Goal: Task Accomplishment & Management: Complete application form

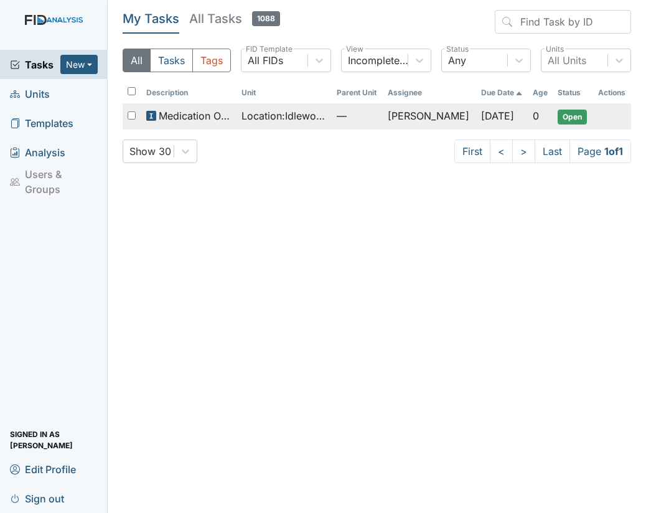
click at [575, 111] on span "Open" at bounding box center [571, 116] width 29 height 15
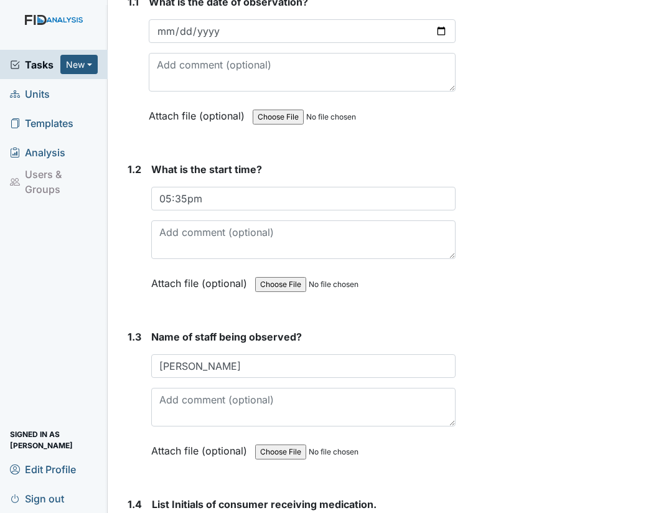
scroll to position [276, 0]
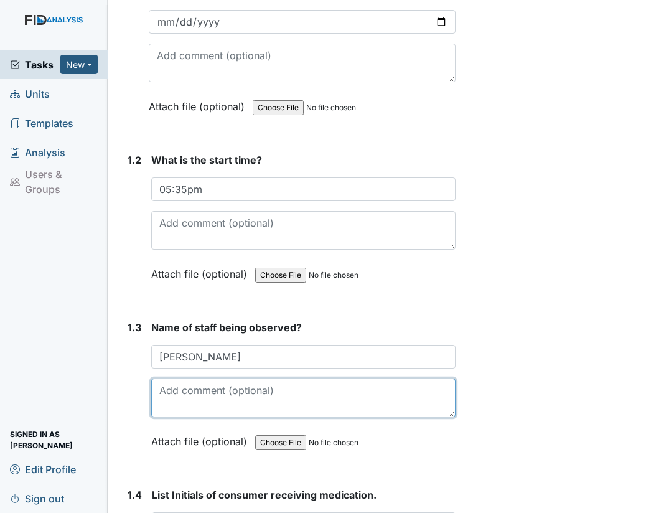
click at [227, 403] on textarea at bounding box center [303, 397] width 304 height 39
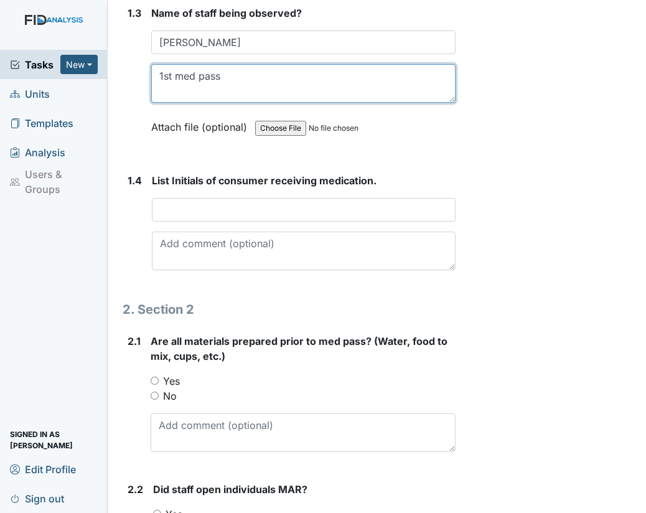
scroll to position [595, 0]
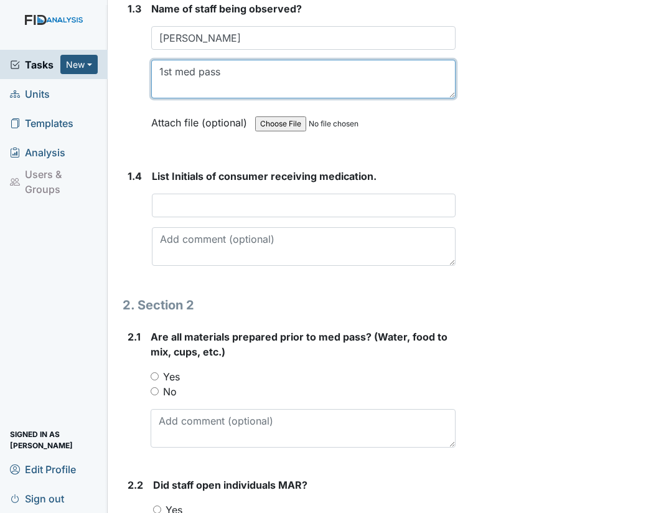
type textarea "1st med pass"
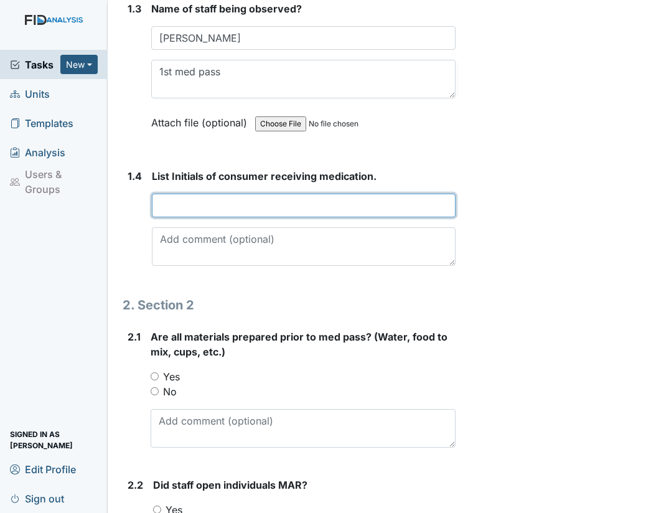
click at [177, 217] on input "text" at bounding box center [304, 205] width 304 height 24
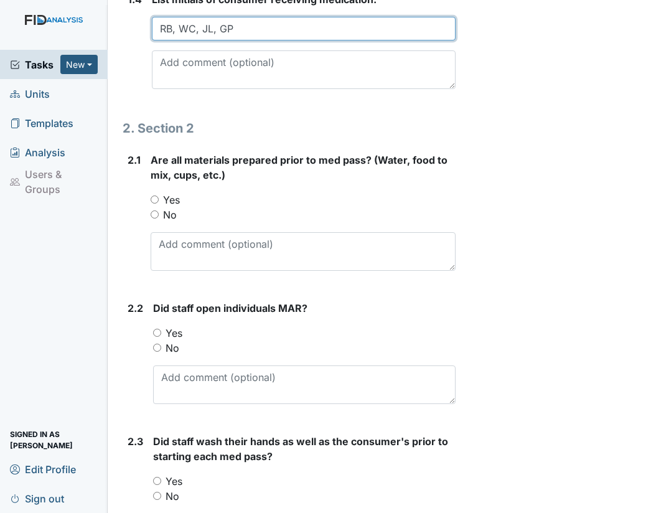
scroll to position [783, 0]
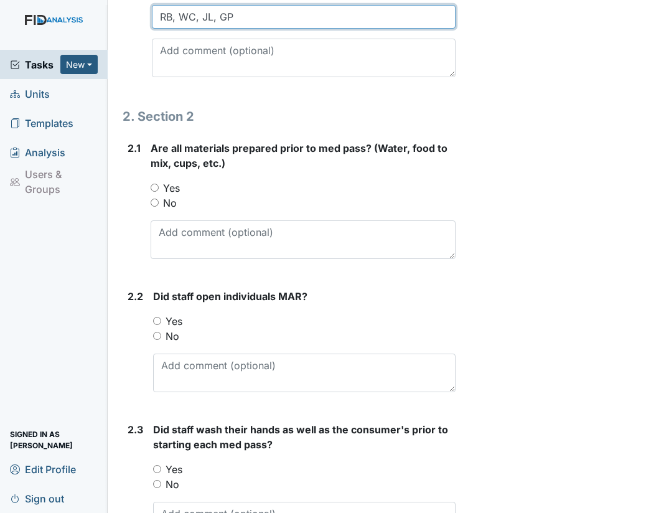
type input "RB, WC, JL, GP"
click at [156, 192] on input "Yes" at bounding box center [155, 188] width 8 height 8
radio input "true"
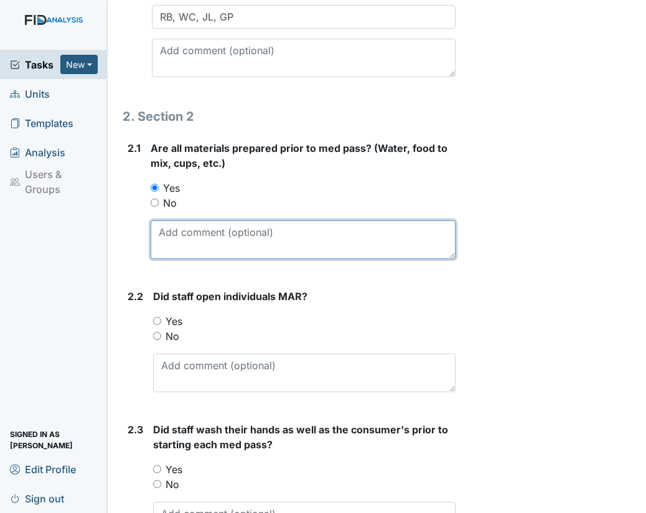
click at [180, 248] on textarea at bounding box center [303, 239] width 305 height 39
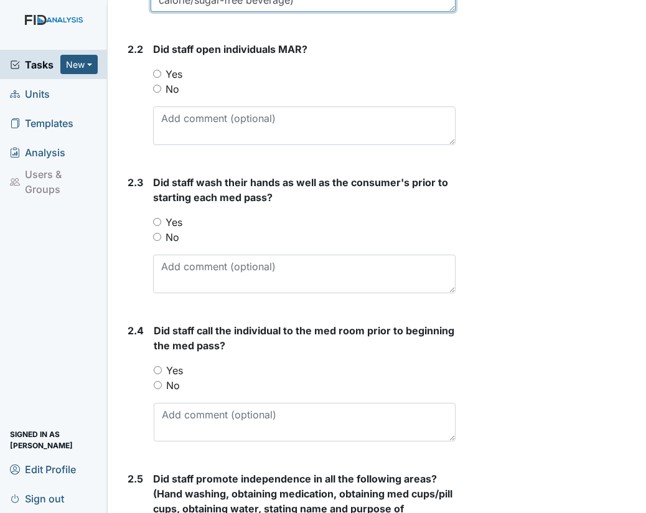
scroll to position [1036, 0]
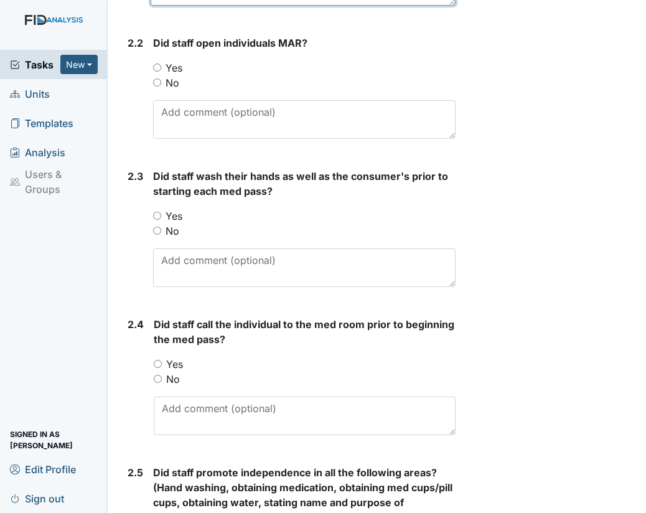
type textarea "Staff reminded to have choice of drink (water & low calorie/sugar-free beverage)"
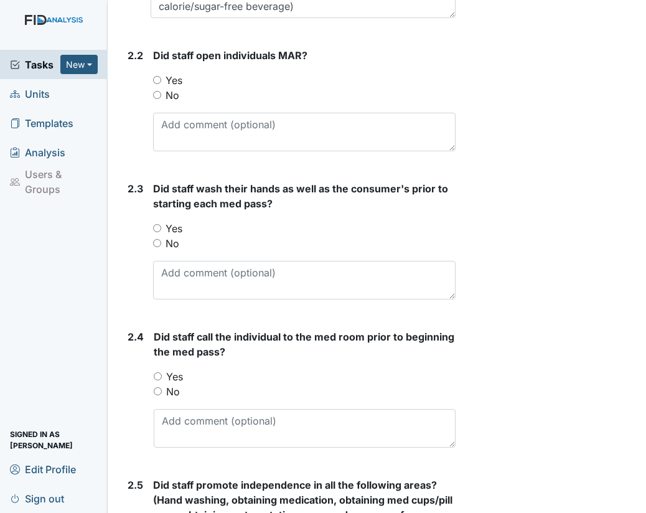
click at [159, 91] on input "No" at bounding box center [157, 95] width 8 height 8
radio input "true"
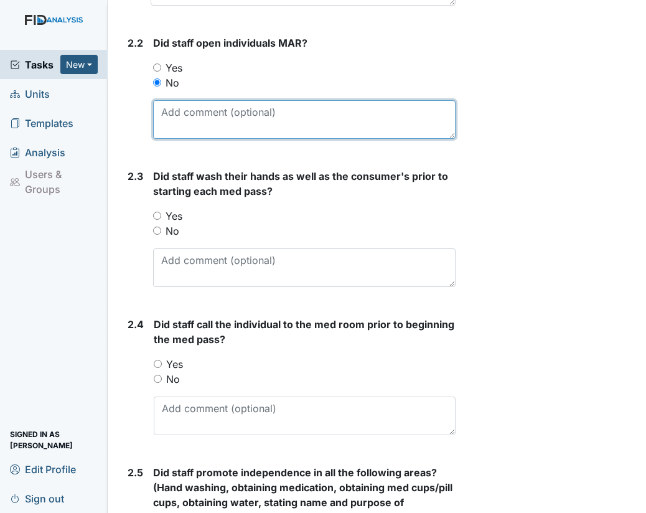
click at [170, 120] on textarea at bounding box center [304, 119] width 302 height 39
click at [399, 120] on textarea "Staff does not have access to Idlewood individuals in Therap" at bounding box center [304, 119] width 302 height 39
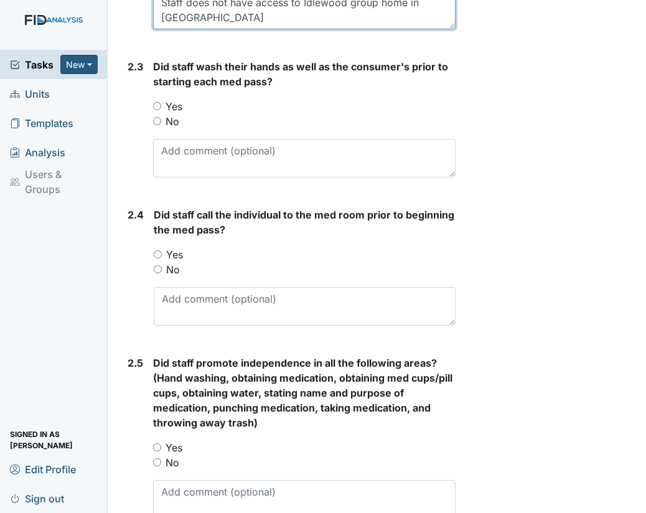
scroll to position [1150, 0]
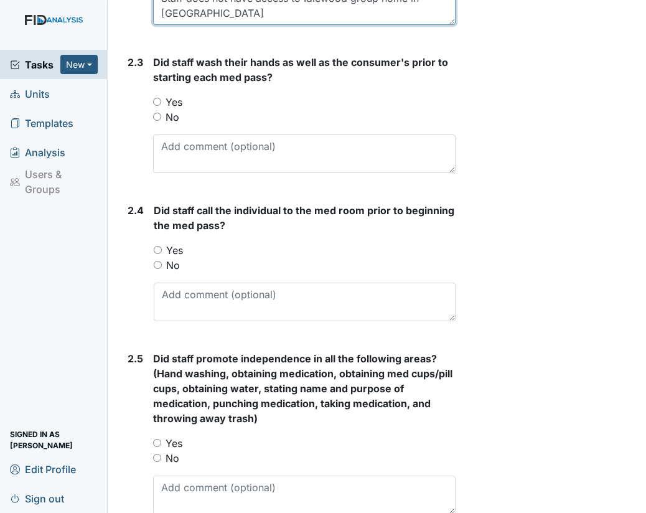
type textarea "Staff does not have access to Idlewood group home in Therap"
click at [159, 106] on input "Yes" at bounding box center [157, 102] width 8 height 8
radio input "true"
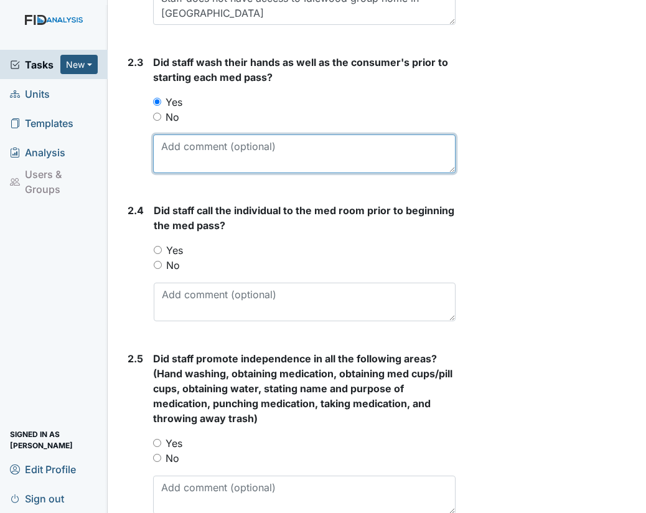
click at [177, 155] on textarea at bounding box center [304, 153] width 302 height 39
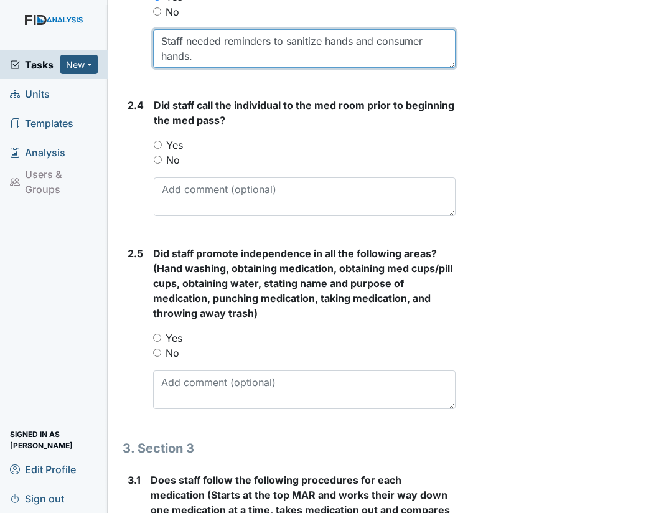
scroll to position [1285, 0]
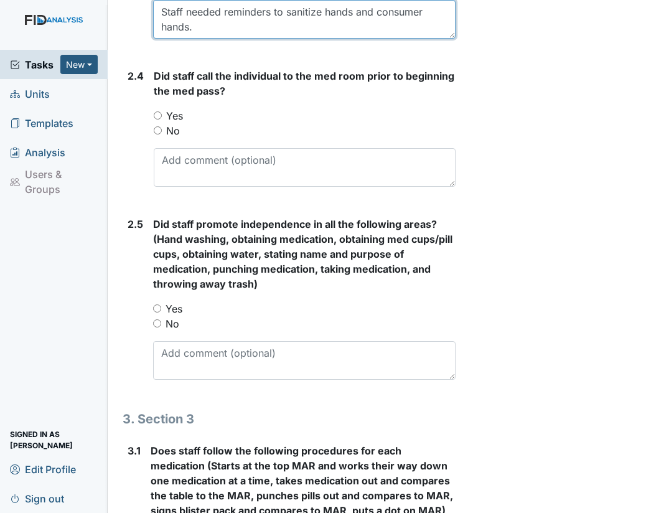
type textarea "Staff needed reminders to sanitize hands and consumer hands."
click at [156, 119] on input "Yes" at bounding box center [158, 115] width 8 height 8
radio input "true"
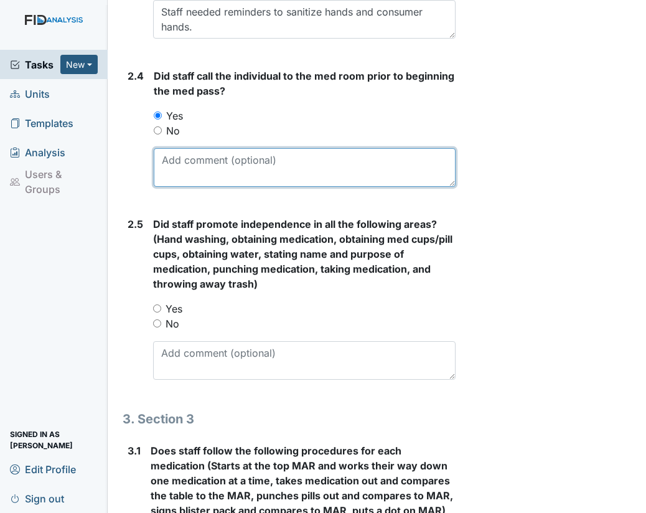
click at [173, 161] on textarea at bounding box center [305, 167] width 302 height 39
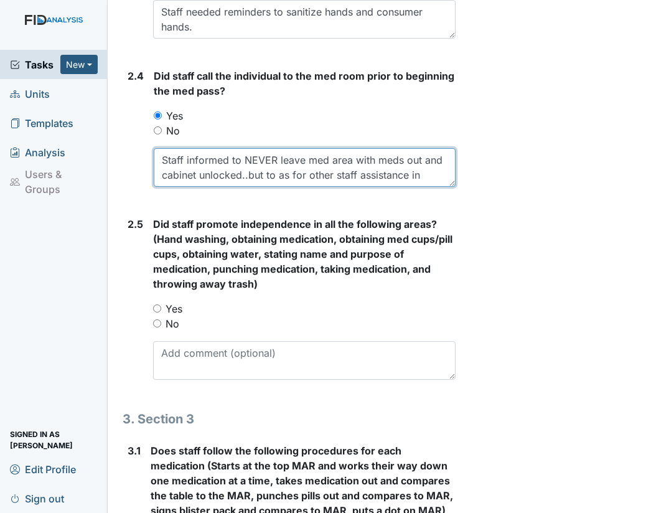
click at [287, 184] on textarea "Staff informed to NEVER leave med area with meds out and cabinet unlocked..but …" at bounding box center [305, 167] width 302 height 39
click at [244, 183] on textarea "Staff informed to NEVER leave med area with meds out and cabinet unlocked..but …" at bounding box center [305, 167] width 302 height 39
click at [432, 181] on textarea "Staff informed to NEVER leave med area with meds out and cabinet unlocked...but…" at bounding box center [305, 167] width 302 height 39
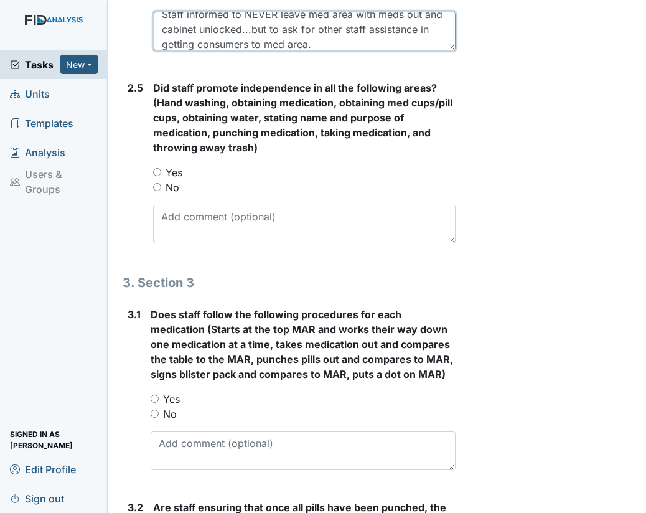
scroll to position [1446, 0]
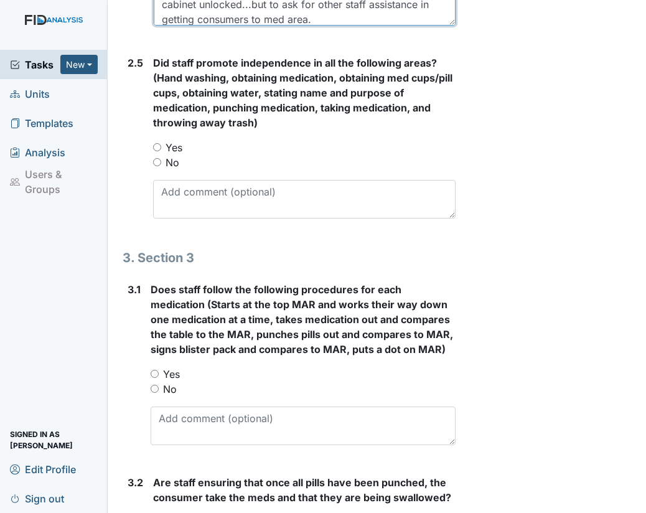
type textarea "Staff informed to NEVER leave med area with meds out and cabinet unlocked...but…"
click at [157, 151] on input "Yes" at bounding box center [157, 147] width 8 height 8
radio input "true"
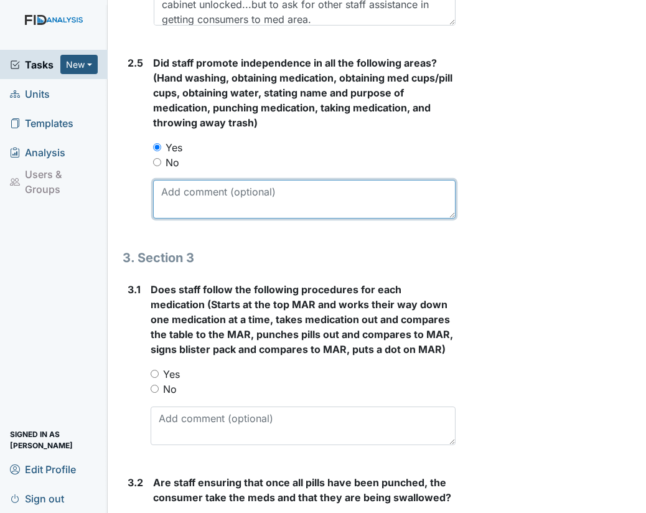
click at [170, 195] on textarea at bounding box center [304, 199] width 302 height 39
type textarea "N"
click at [291, 198] on textarea "Required reminders to allow independence throughout entire med pass" at bounding box center [304, 199] width 302 height 39
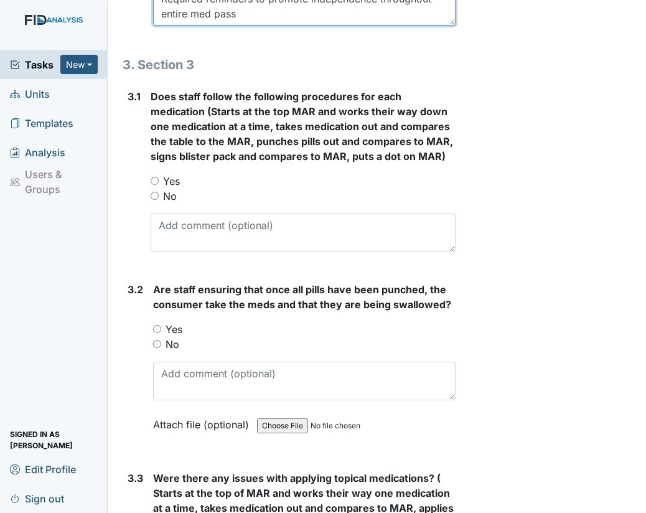
scroll to position [1647, 0]
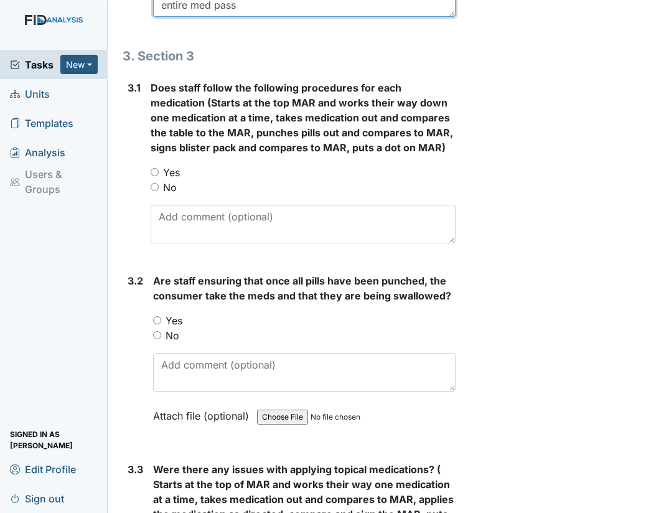
type textarea "Required reminders to promote independence throughout entire med pass"
click at [154, 176] on input "Yes" at bounding box center [155, 172] width 8 height 8
radio input "true"
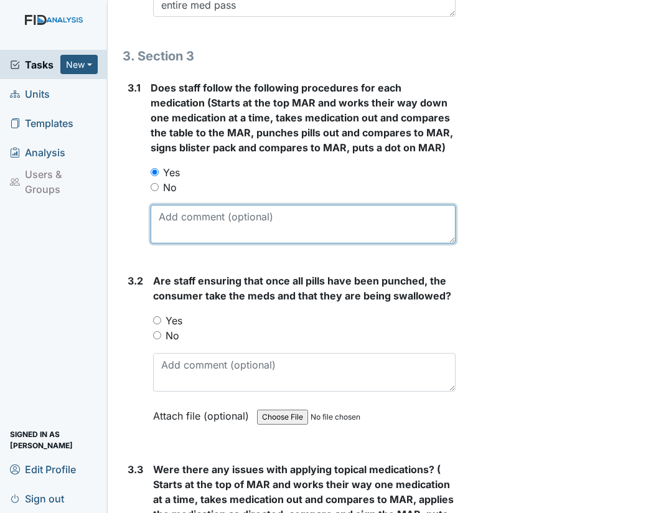
click at [171, 238] on textarea at bounding box center [303, 224] width 305 height 39
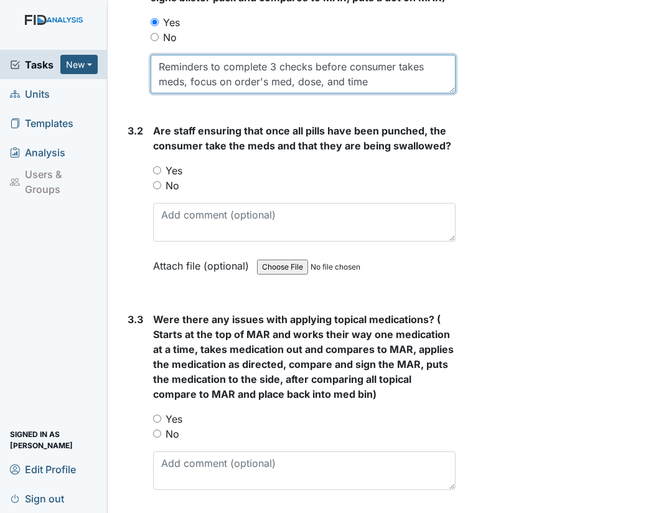
scroll to position [1858, 0]
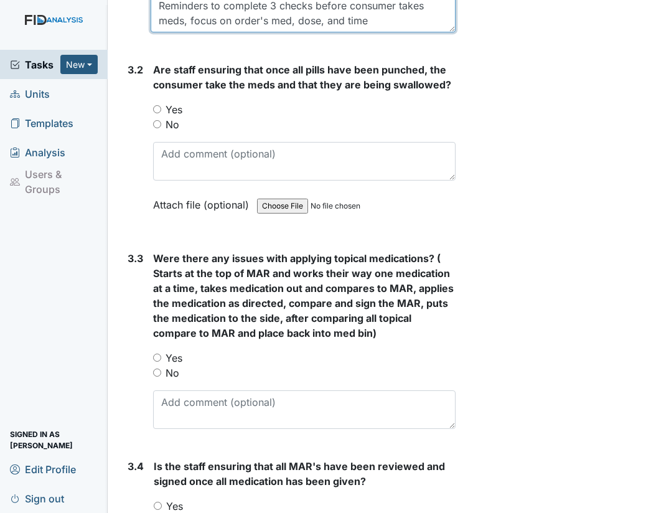
type textarea "Reminders to complete 3 checks before consumer takes meds, focus on order's med…"
click at [159, 113] on input "Yes" at bounding box center [157, 109] width 8 height 8
radio input "true"
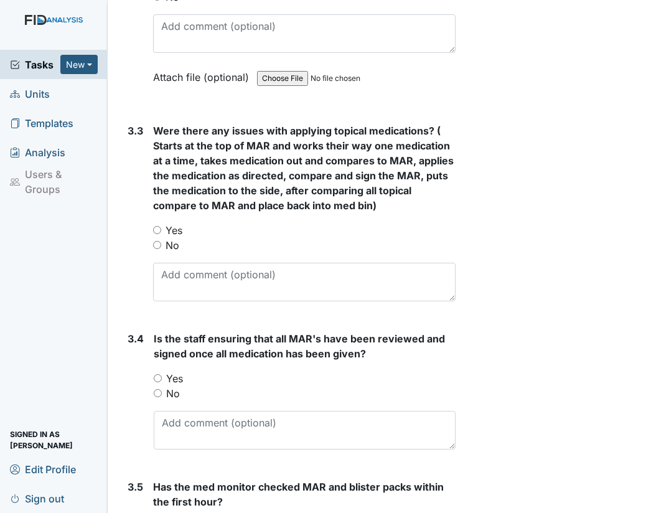
scroll to position [2001, 0]
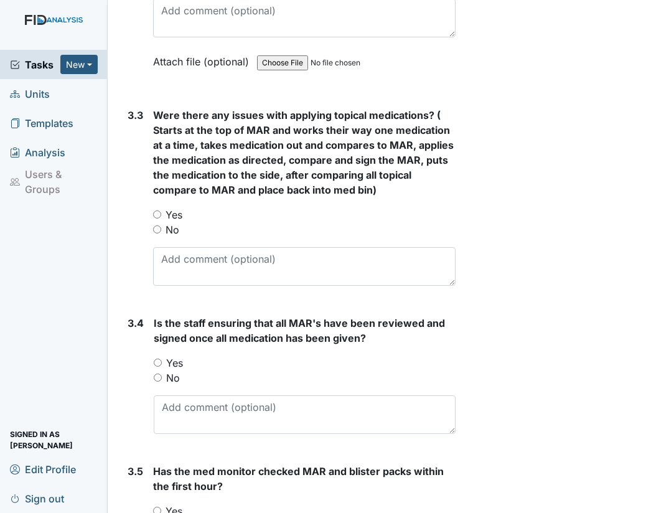
click at [157, 233] on input "No" at bounding box center [157, 229] width 8 height 8
radio input "true"
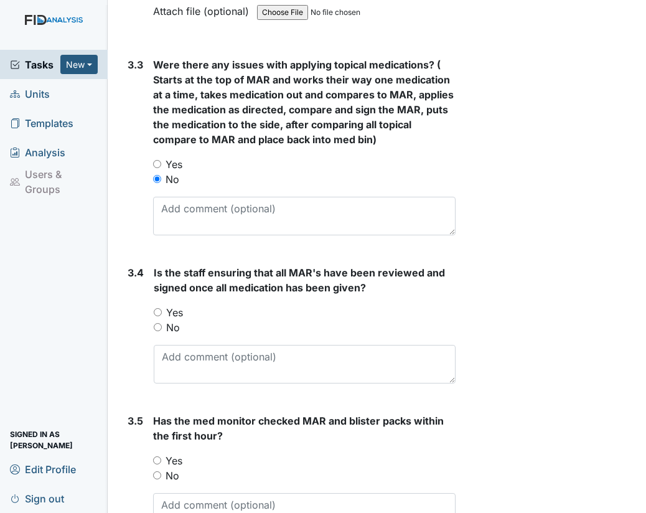
scroll to position [2054, 0]
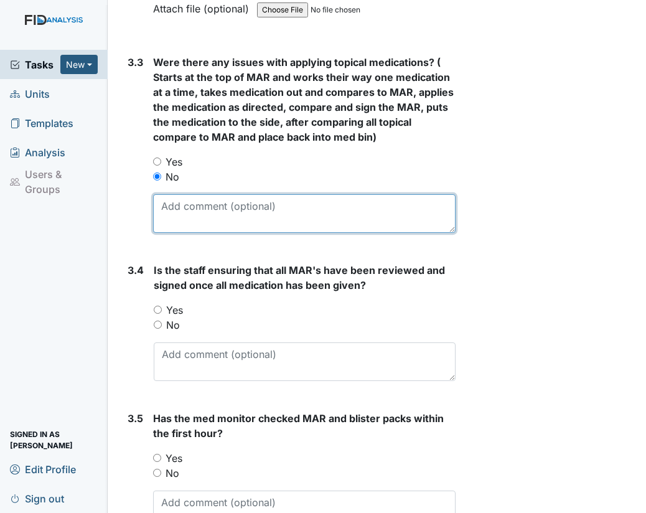
click at [200, 228] on textarea at bounding box center [304, 213] width 302 height 39
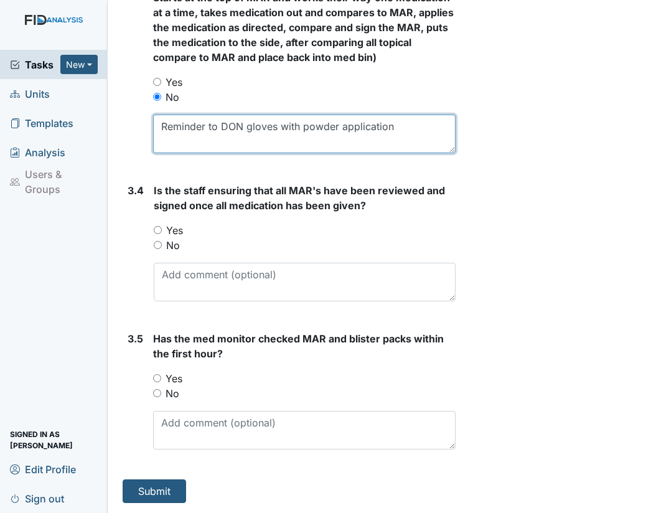
type textarea "Reminder to DON gloves with powder application"
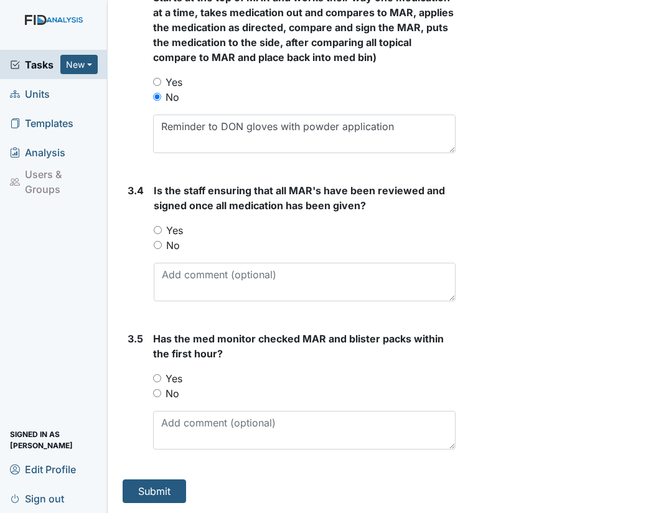
click at [157, 230] on input "Yes" at bounding box center [158, 230] width 8 height 8
radio input "true"
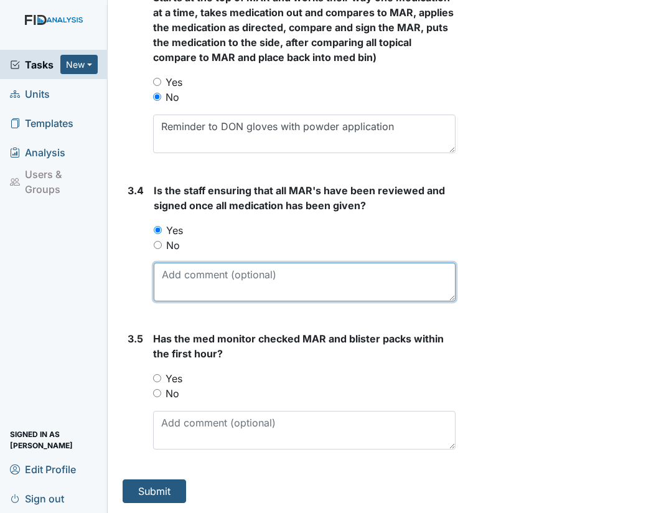
click at [189, 272] on textarea at bounding box center [305, 282] width 302 height 39
type textarea "Needs to improve with this process to ensure accuracy before consumer takes"
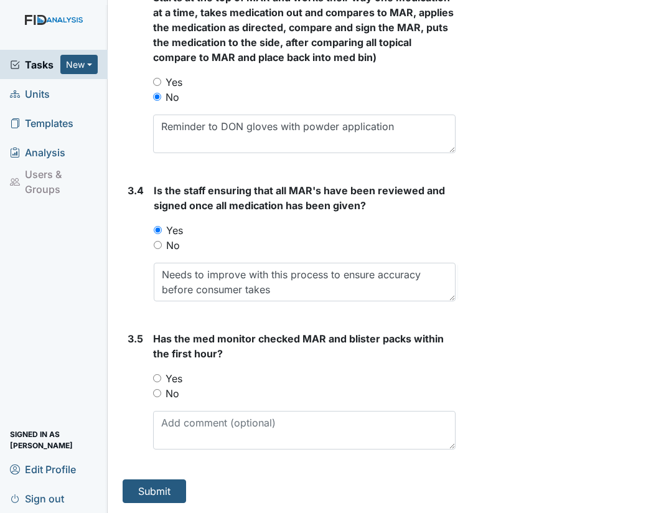
click at [158, 376] on input "Yes" at bounding box center [157, 378] width 8 height 8
radio input "true"
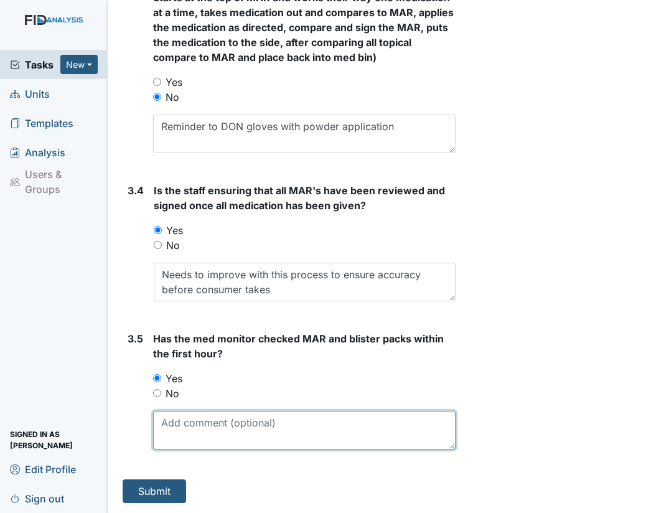
click at [199, 421] on textarea at bounding box center [304, 430] width 302 height 39
click at [228, 422] on textarea "Demonstrated med monitor process" at bounding box center [304, 430] width 302 height 39
type textarea "Med monitor process demonstrated and explained"
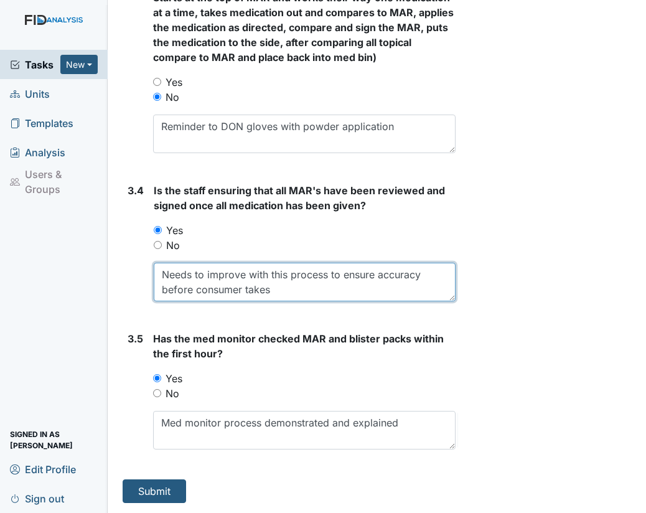
click at [277, 291] on textarea "Needs to improve with this process to ensure accuracy before consumer takes" at bounding box center [305, 282] width 302 height 39
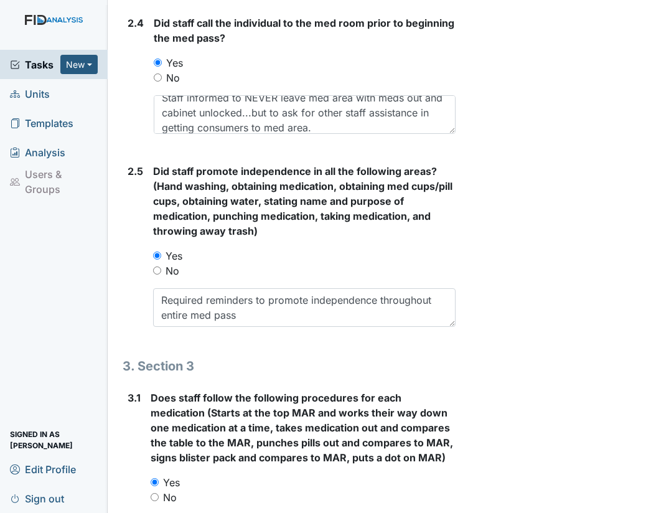
scroll to position [1349, 0]
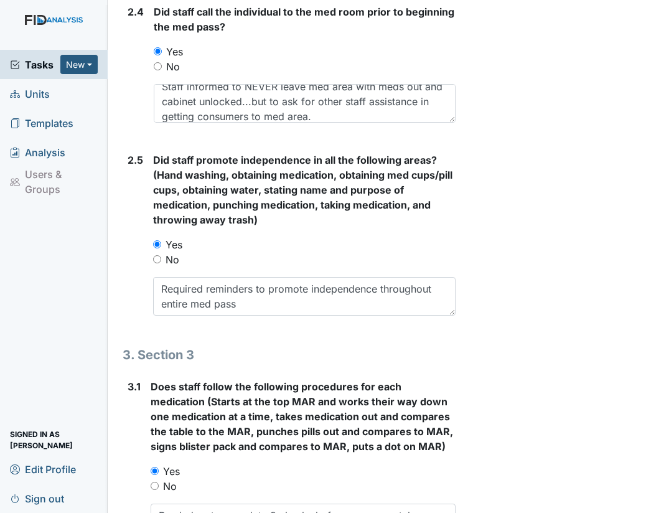
type textarea "Needs to improve with this process to ensure accuracy before consumer takes; re…"
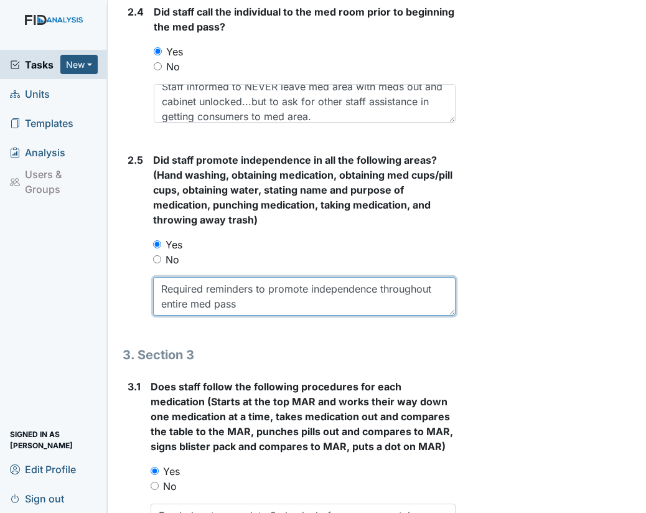
click at [250, 310] on textarea "Required reminders to promote independence throughout entire med pass" at bounding box center [304, 296] width 302 height 39
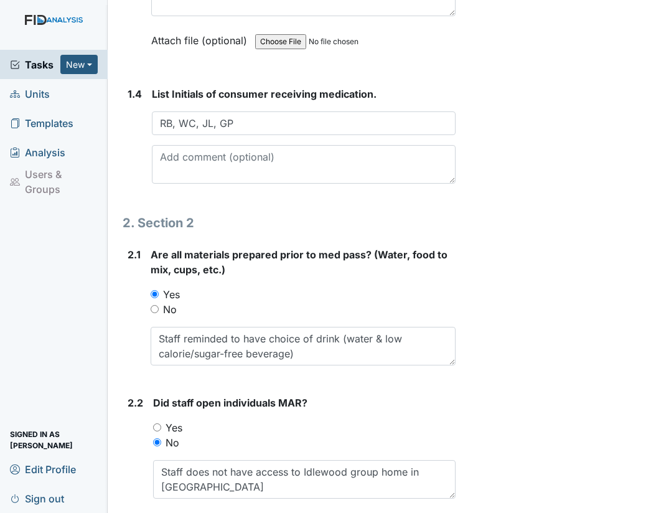
scroll to position [697, 0]
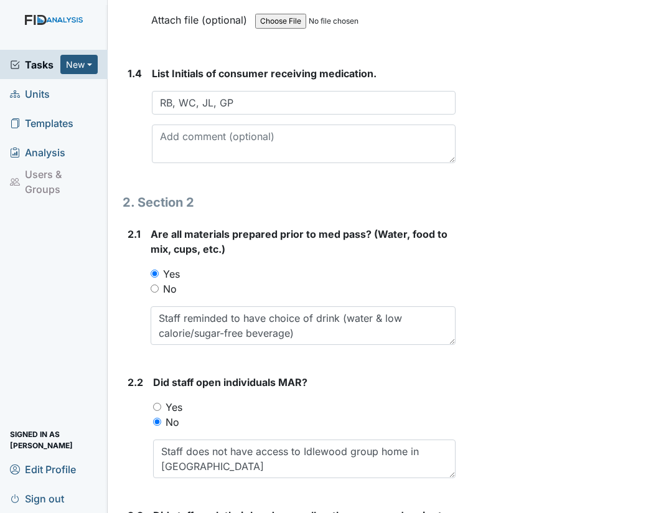
type textarea "Required reminders to promote independence throughout entire med pass and to do…"
click at [179, 147] on textarea at bounding box center [304, 143] width 304 height 39
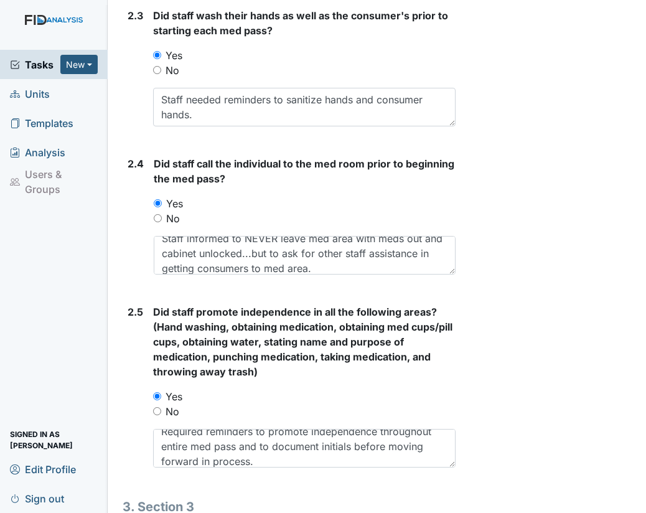
scroll to position [1226, 0]
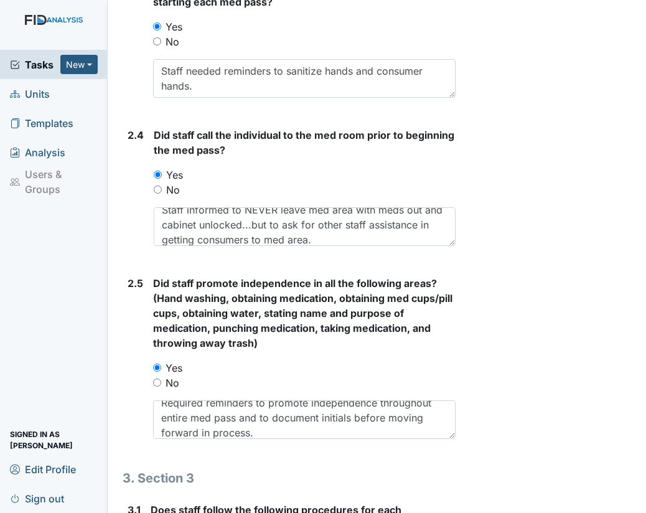
type textarea "RB-glasses, WC-offered glasses but refused"
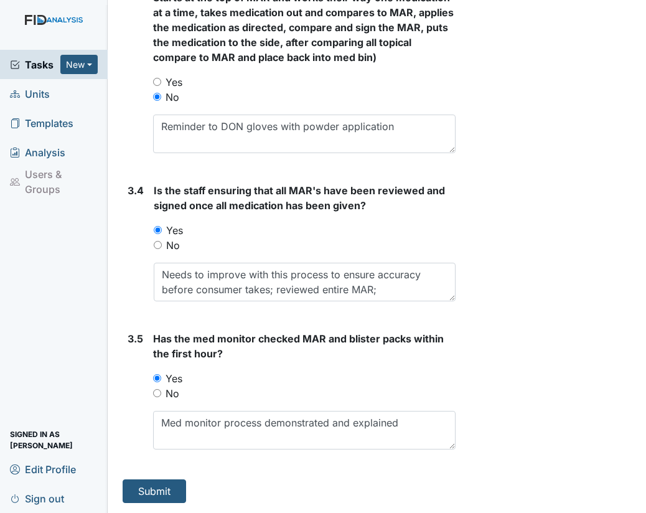
scroll to position [2153, 0]
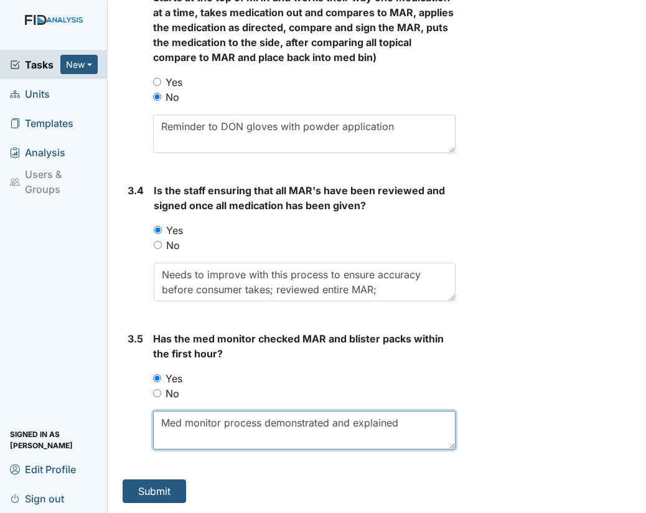
click at [404, 422] on textarea "Med monitor process demonstrated and explained" at bounding box center [304, 430] width 302 height 39
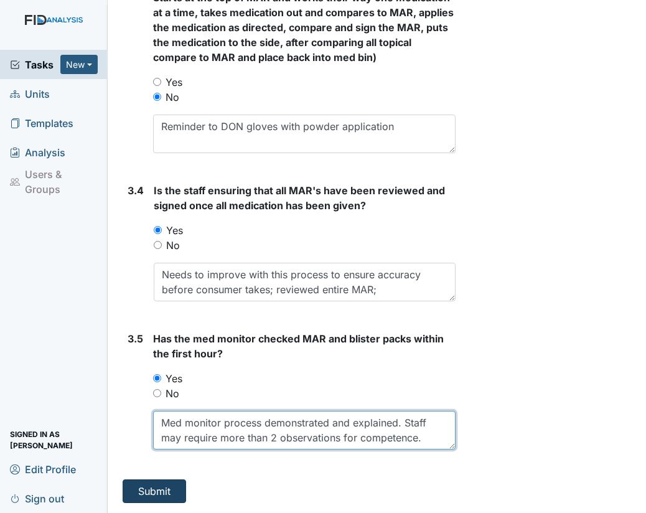
type textarea "Med monitor process demonstrated and explained. Staff may require more than 2 o…"
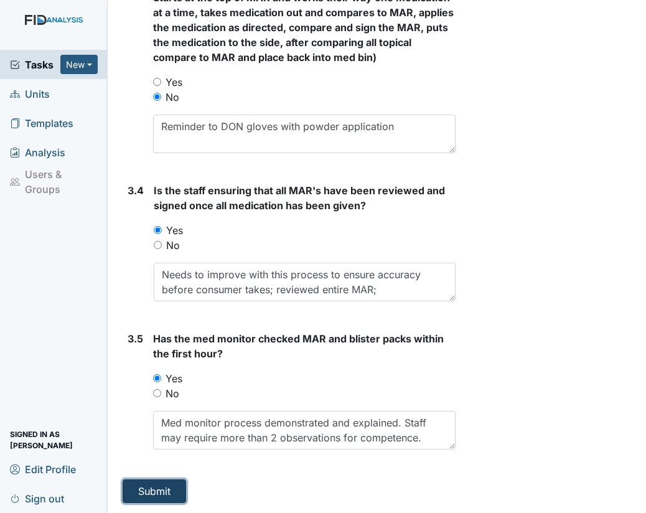
click at [166, 487] on button "Submit" at bounding box center [154, 491] width 63 height 24
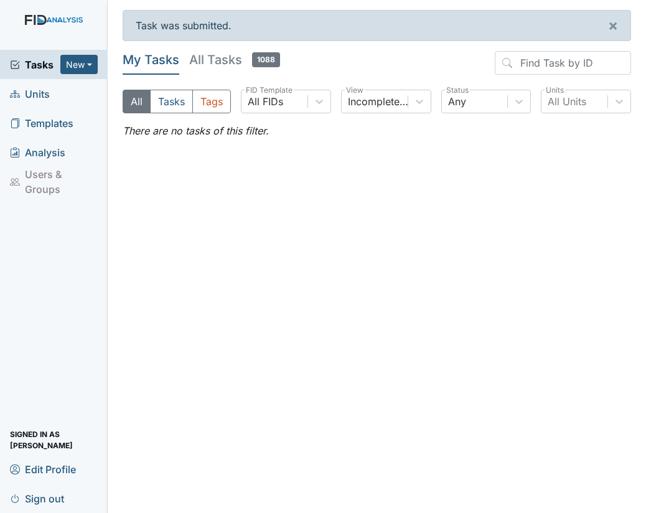
click at [39, 95] on span "Units" at bounding box center [30, 93] width 40 height 19
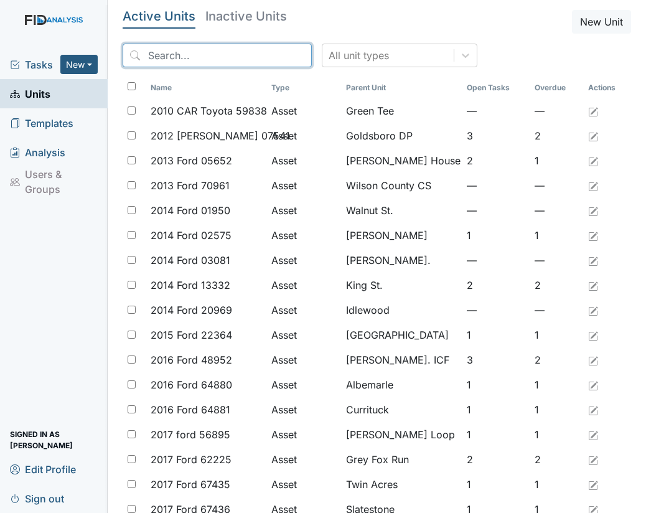
click at [220, 58] on input "search" at bounding box center [217, 56] width 189 height 24
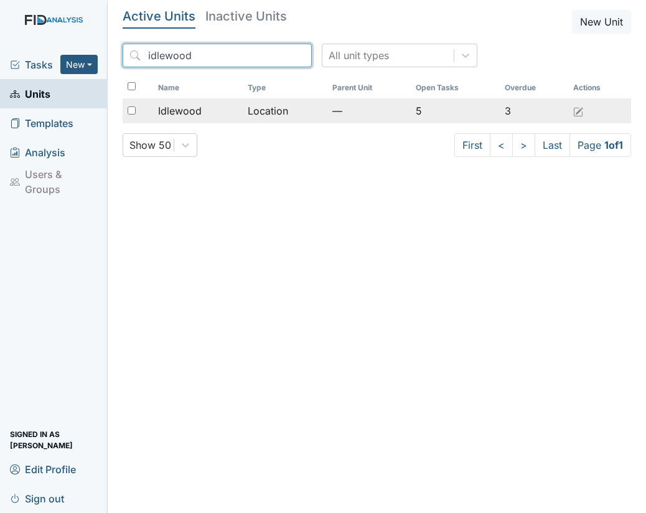
type input "idlewood"
click at [185, 113] on span "Idlewood" at bounding box center [180, 110] width 44 height 15
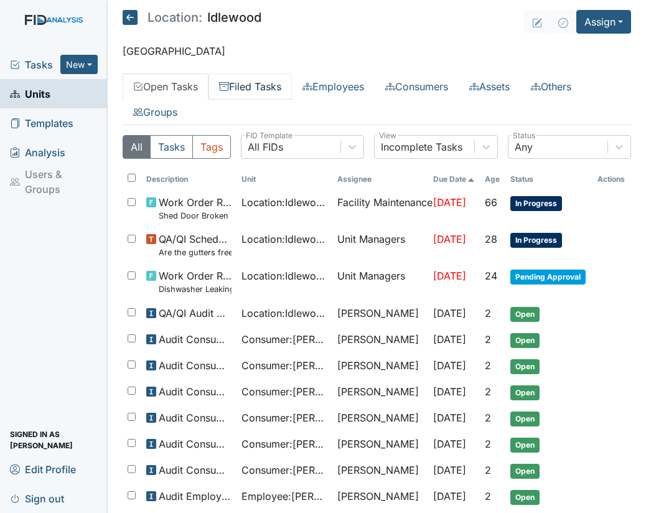
click at [263, 83] on link "Filed Tasks" at bounding box center [249, 86] width 83 height 26
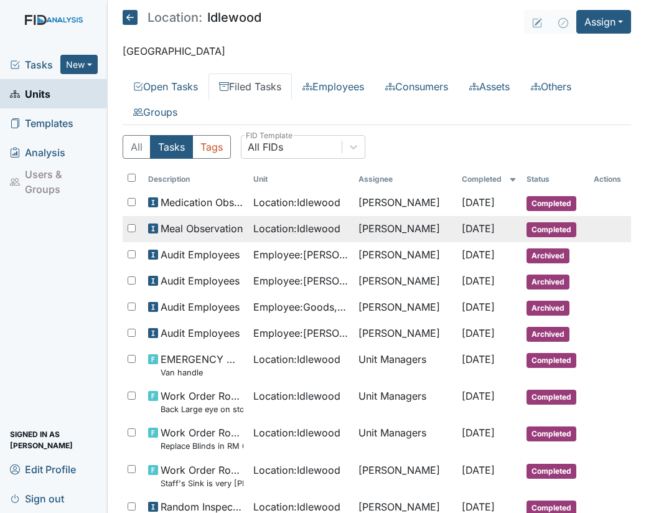
click at [312, 225] on span "Location : Idlewood" at bounding box center [296, 228] width 87 height 15
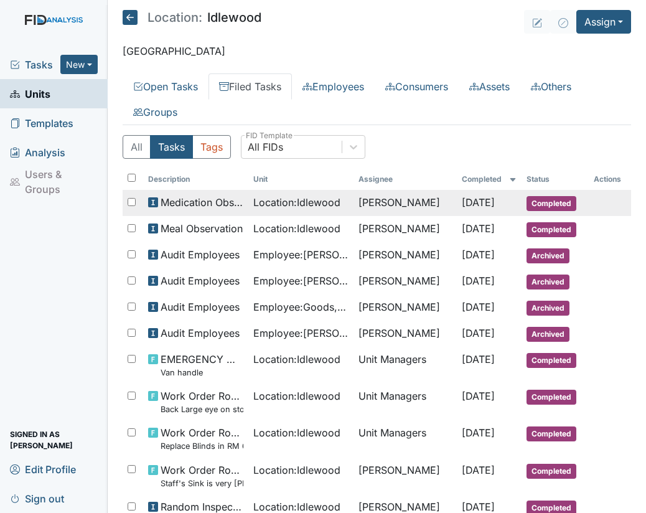
click at [389, 207] on td "[PERSON_NAME]" at bounding box center [404, 203] width 103 height 26
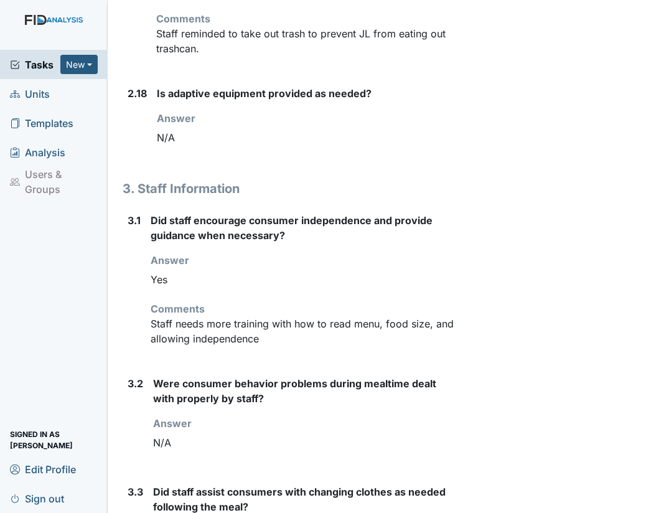
scroll to position [3346, 0]
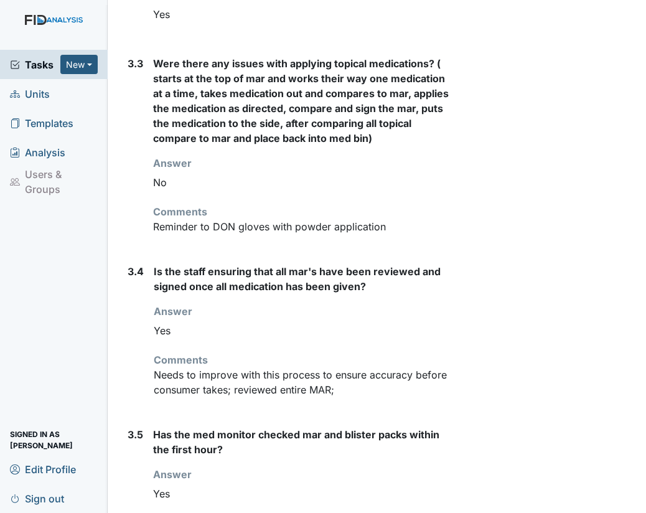
scroll to position [2022, 0]
